Goal: Information Seeking & Learning: Check status

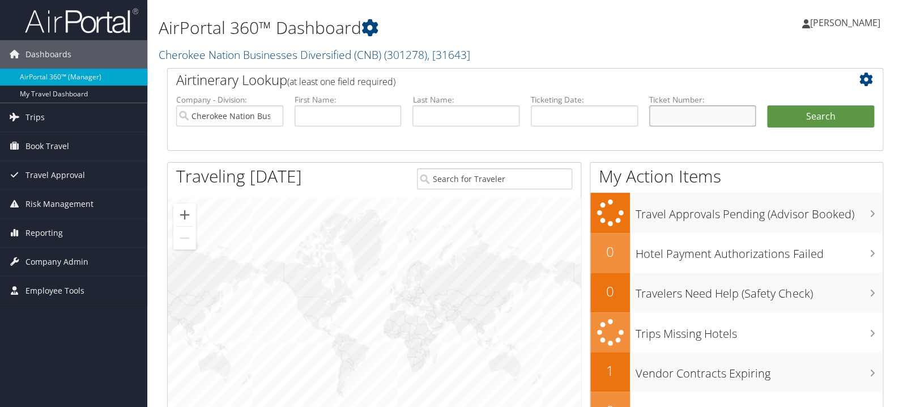
click at [686, 119] on input "text" at bounding box center [702, 115] width 107 height 21
paste input "89008977958493"
type input "8900897795849"
click at [767, 105] on button "Search" at bounding box center [820, 116] width 107 height 23
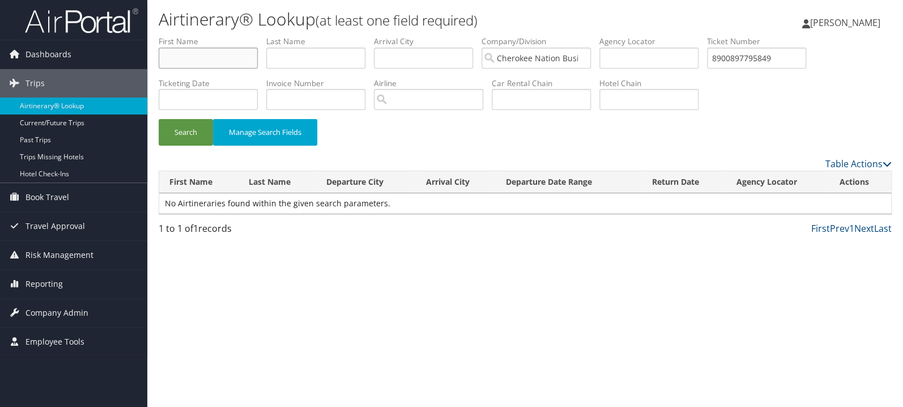
click at [237, 55] on input "text" at bounding box center [208, 58] width 99 height 21
type input "denise"
type input "williams"
click at [159, 119] on button "Search" at bounding box center [186, 132] width 54 height 27
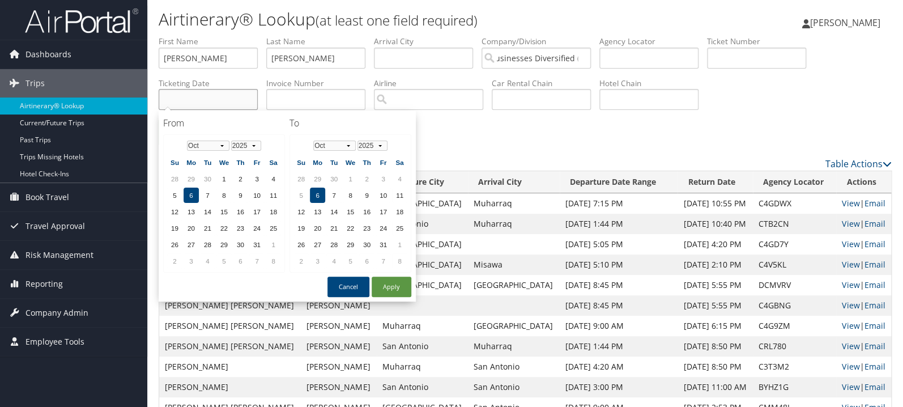
click at [204, 95] on input "text" at bounding box center [208, 99] width 99 height 21
click at [398, 282] on button "Apply" at bounding box center [392, 286] width 40 height 20
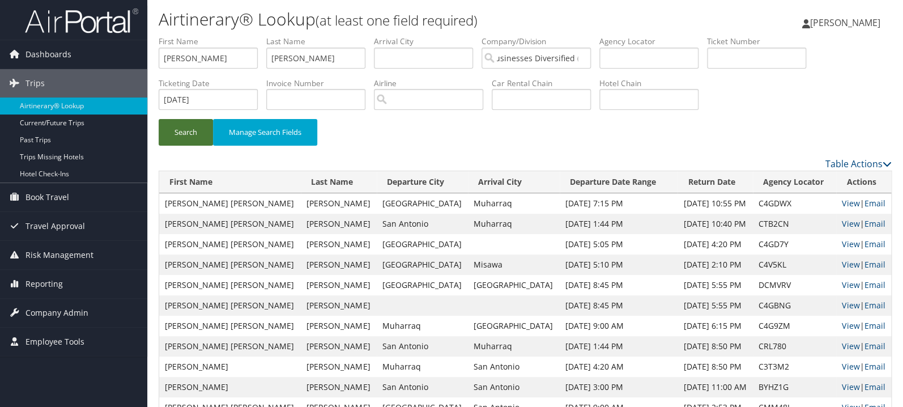
click at [182, 137] on button "Search" at bounding box center [186, 132] width 54 height 27
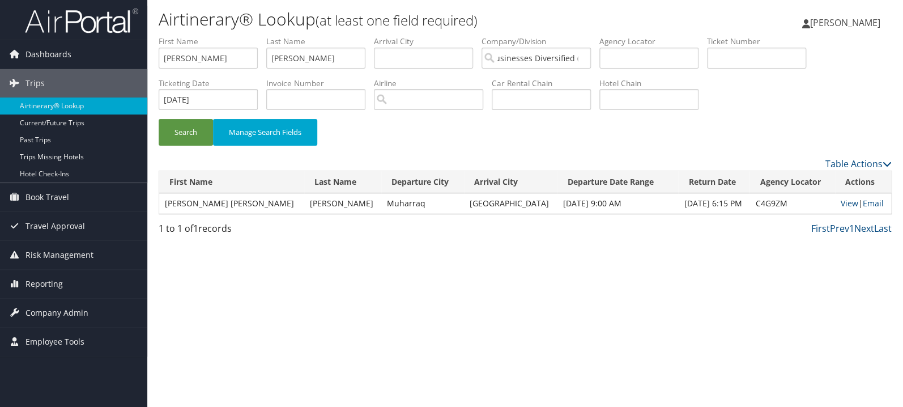
click at [835, 208] on td "View | Email" at bounding box center [863, 203] width 56 height 20
click at [840, 202] on link "View" at bounding box center [849, 203] width 18 height 11
click at [221, 102] on input "09/09/2025" at bounding box center [208, 99] width 99 height 21
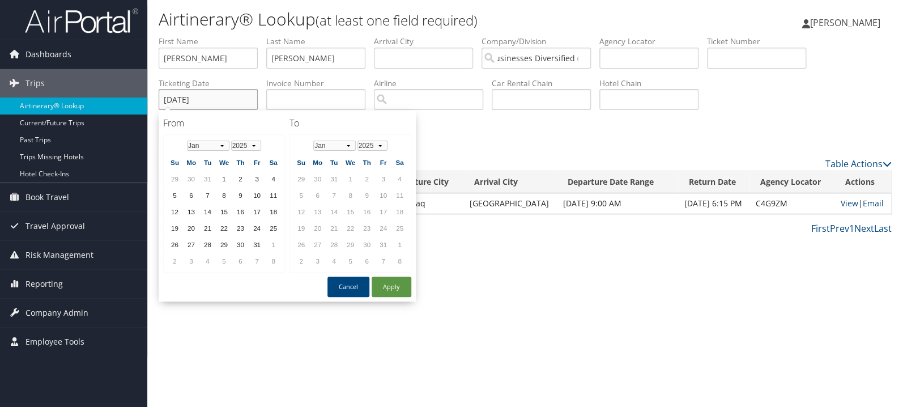
click at [221, 102] on input "09/09/2025" at bounding box center [208, 99] width 99 height 21
click at [394, 289] on button "Apply" at bounding box center [392, 286] width 40 height 20
type input "09/10/2025"
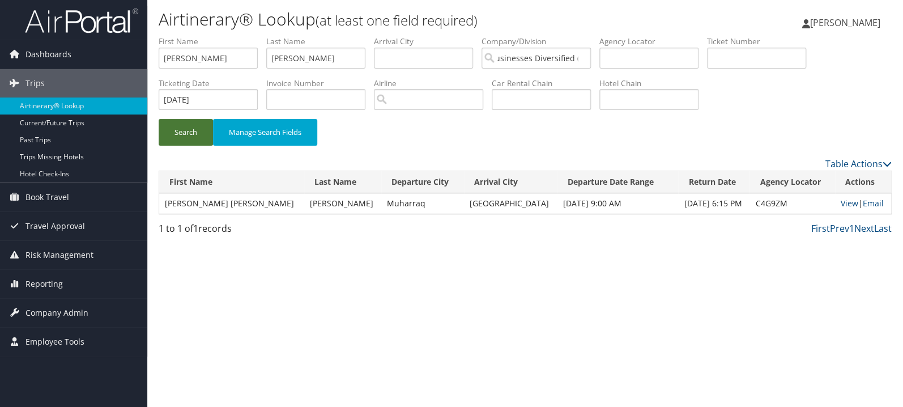
click at [183, 132] on button "Search" at bounding box center [186, 132] width 54 height 27
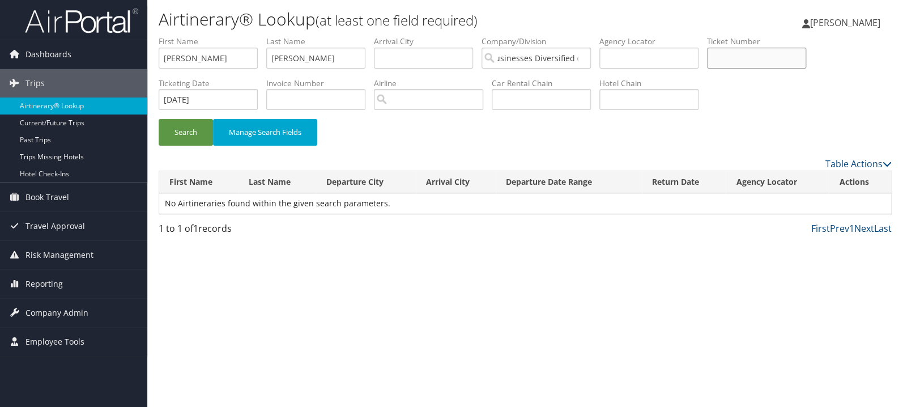
click at [783, 64] on input "text" at bounding box center [756, 58] width 99 height 21
paste input "2057311053768"
type input "2057311053768"
click at [253, 98] on input "09/10/2025" at bounding box center [208, 99] width 99 height 21
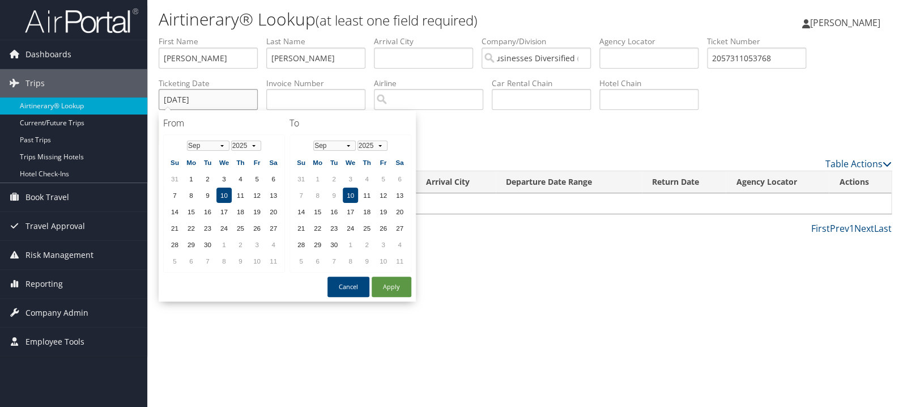
click at [251, 99] on input "09/10/2025" at bounding box center [208, 99] width 99 height 21
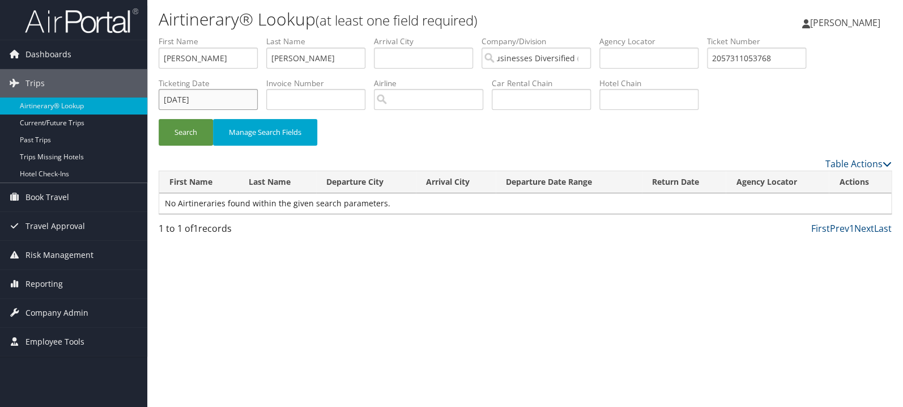
click at [251, 99] on input "09/10/2025" at bounding box center [208, 99] width 99 height 21
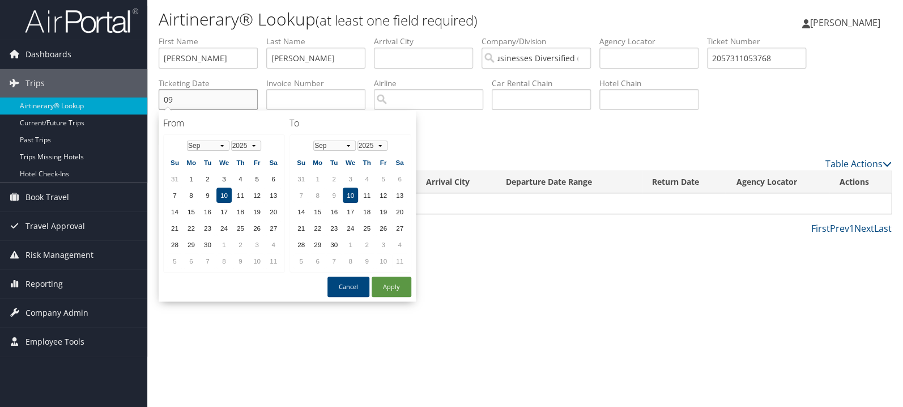
type input "0"
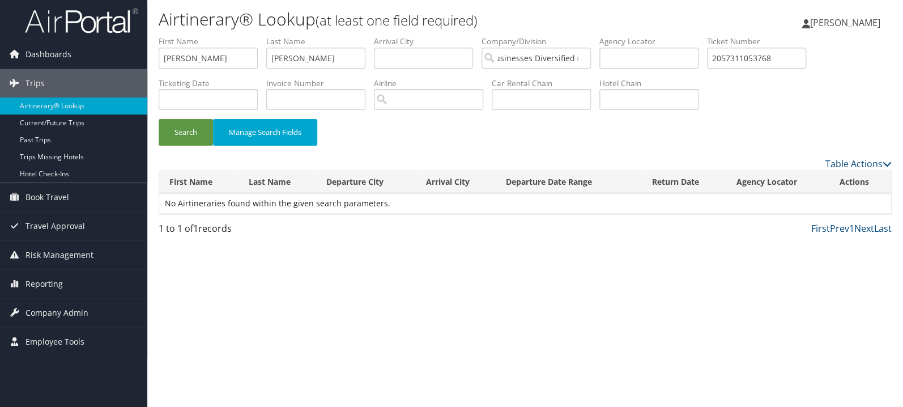
click at [486, 268] on div "Airtinerary® Lookup (at least one field required) April McBride April McBride M…" at bounding box center [524, 203] width 755 height 407
click at [191, 134] on button "Search" at bounding box center [186, 132] width 54 height 27
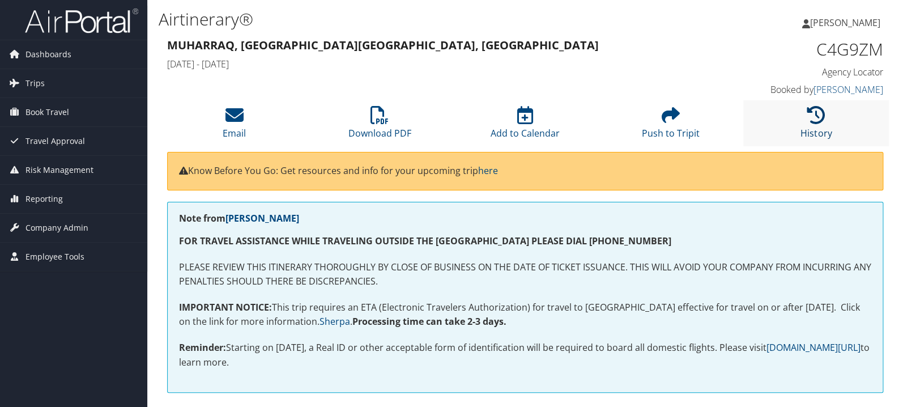
click at [813, 119] on icon at bounding box center [816, 115] width 18 height 18
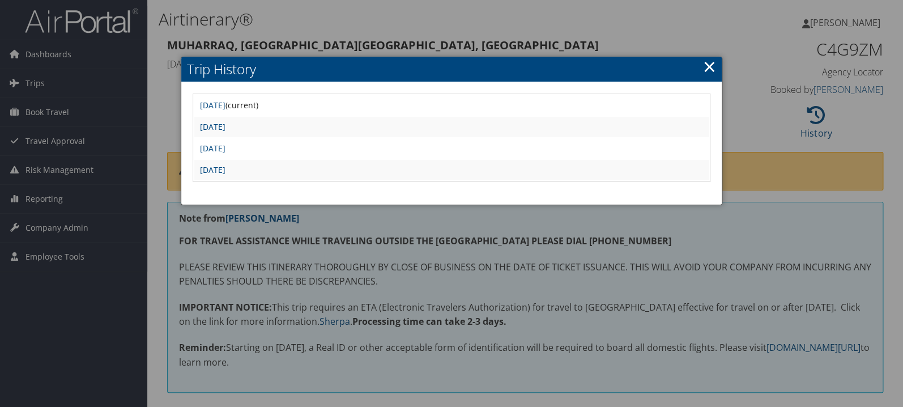
click at [704, 65] on link "×" at bounding box center [708, 66] width 13 height 23
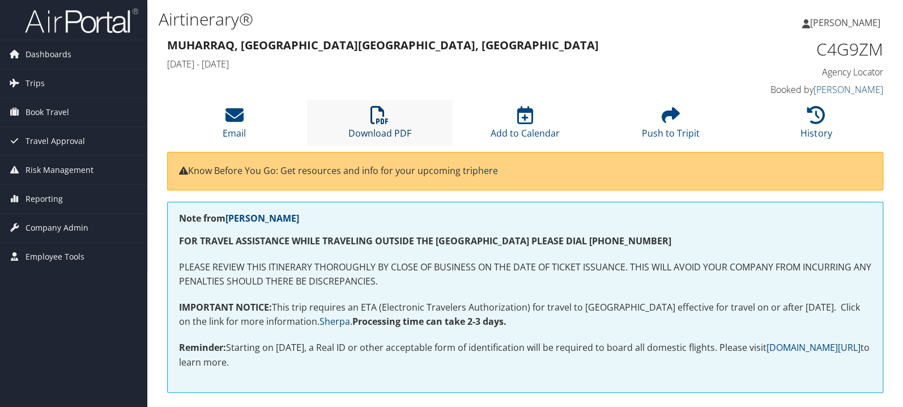
click at [385, 116] on icon at bounding box center [379, 115] width 18 height 18
